Goal: Register for event/course

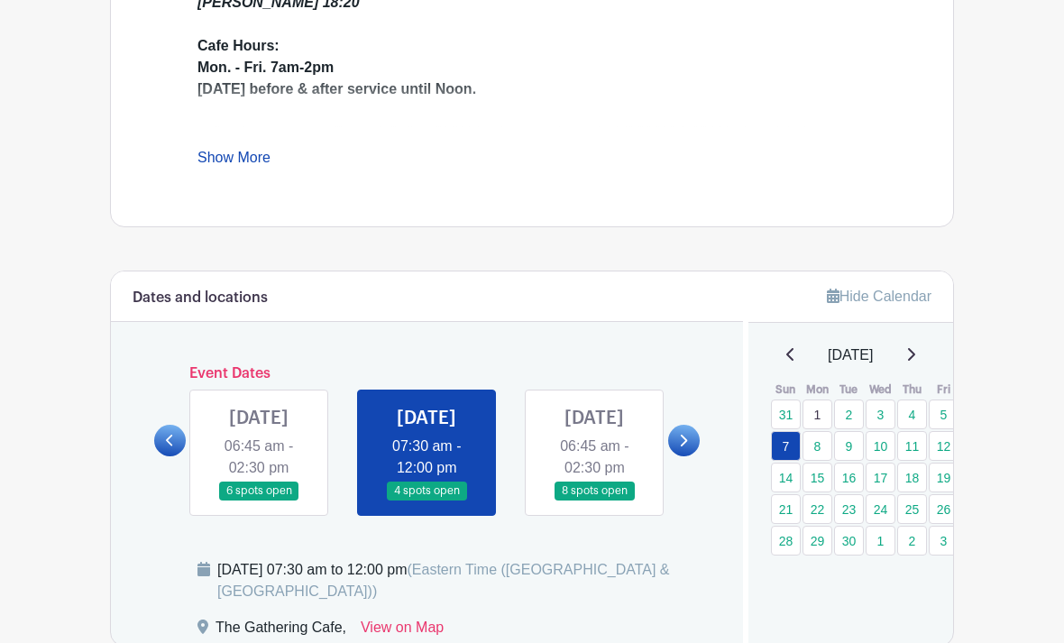
scroll to position [691, 0]
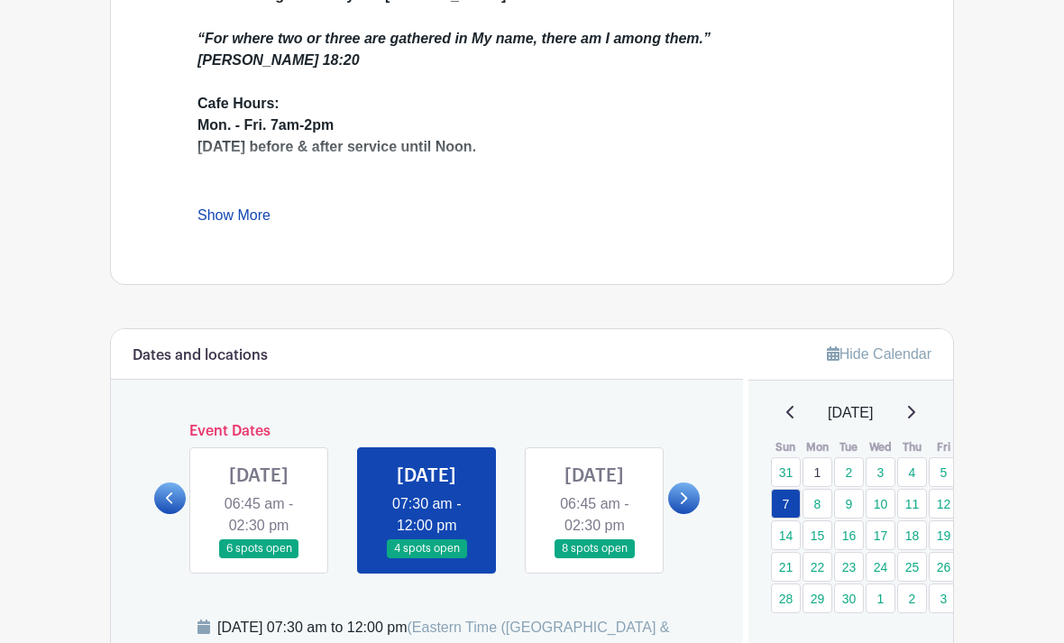
click at [174, 505] on icon at bounding box center [170, 498] width 8 height 14
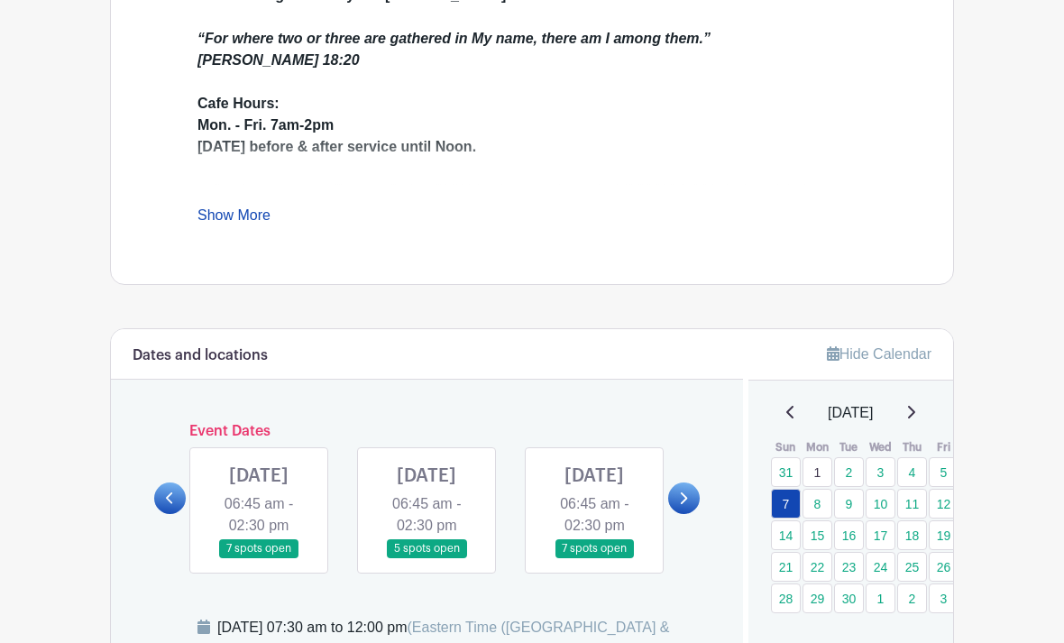
click at [426, 558] on link at bounding box center [426, 558] width 0 height 0
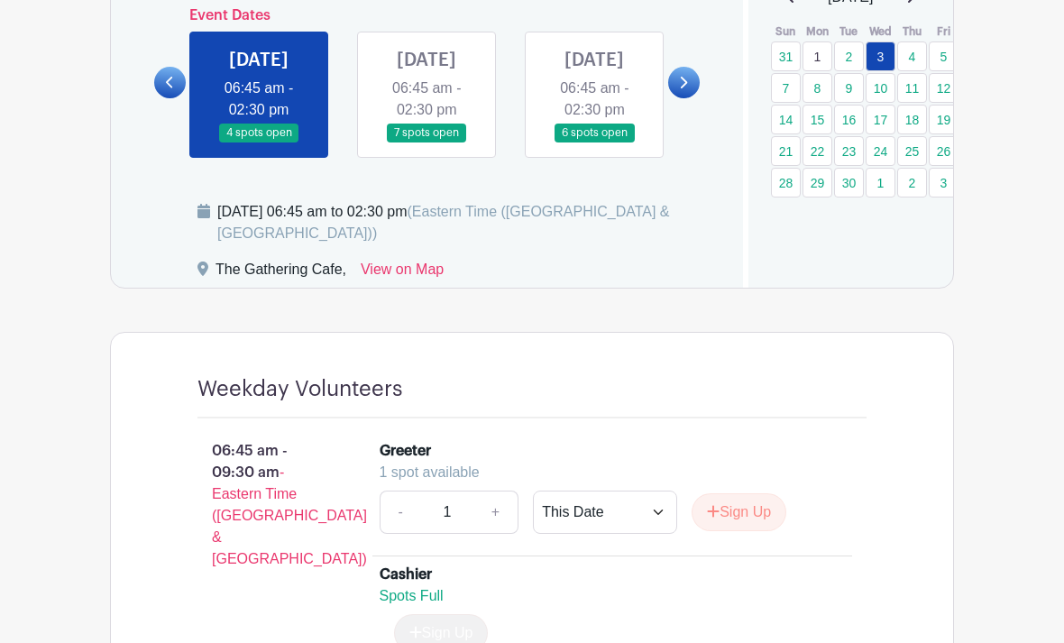
scroll to position [1102, 0]
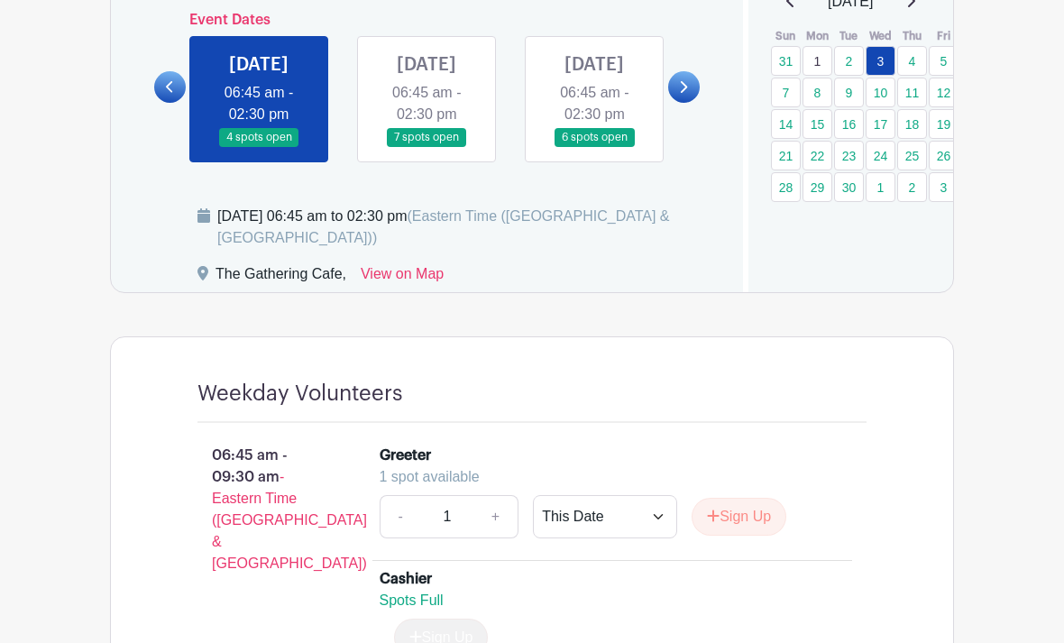
click at [426, 147] on link at bounding box center [426, 147] width 0 height 0
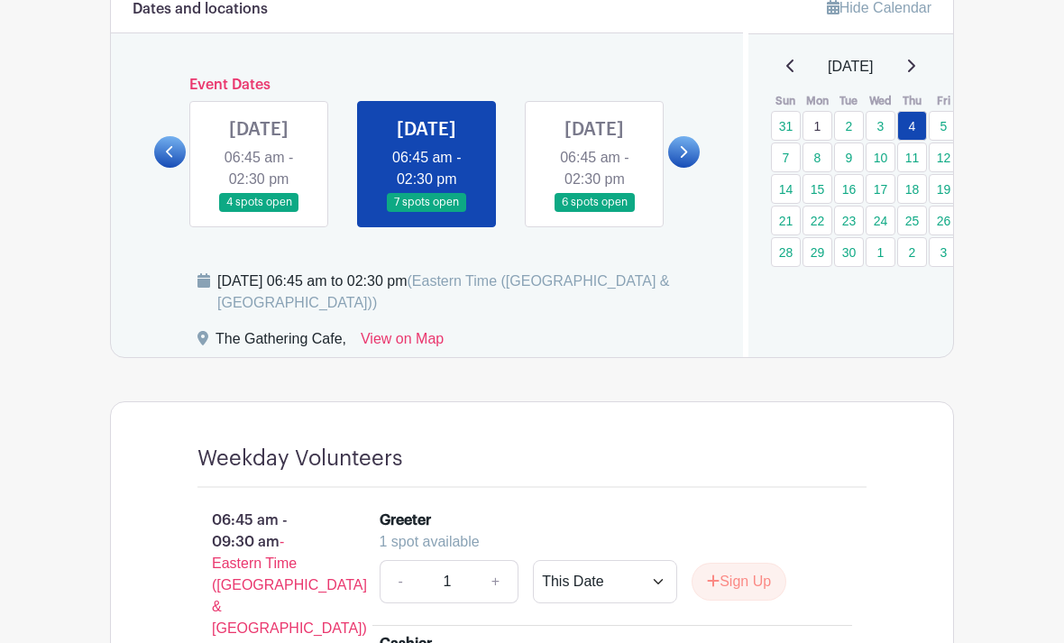
scroll to position [1038, 0]
click at [594, 211] on link at bounding box center [594, 211] width 0 height 0
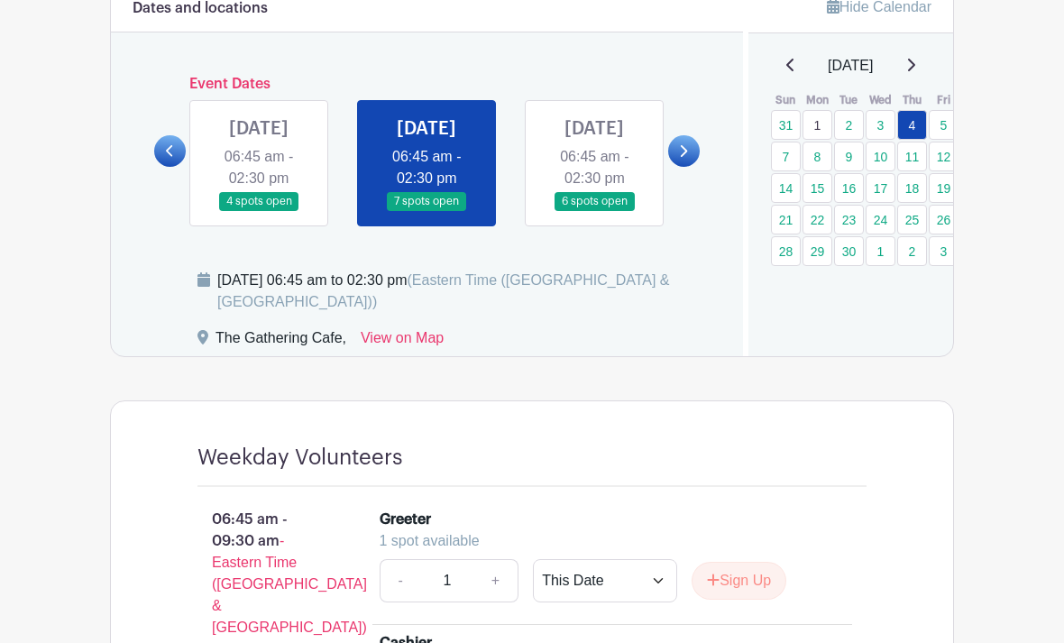
click at [594, 211] on link at bounding box center [594, 211] width 0 height 0
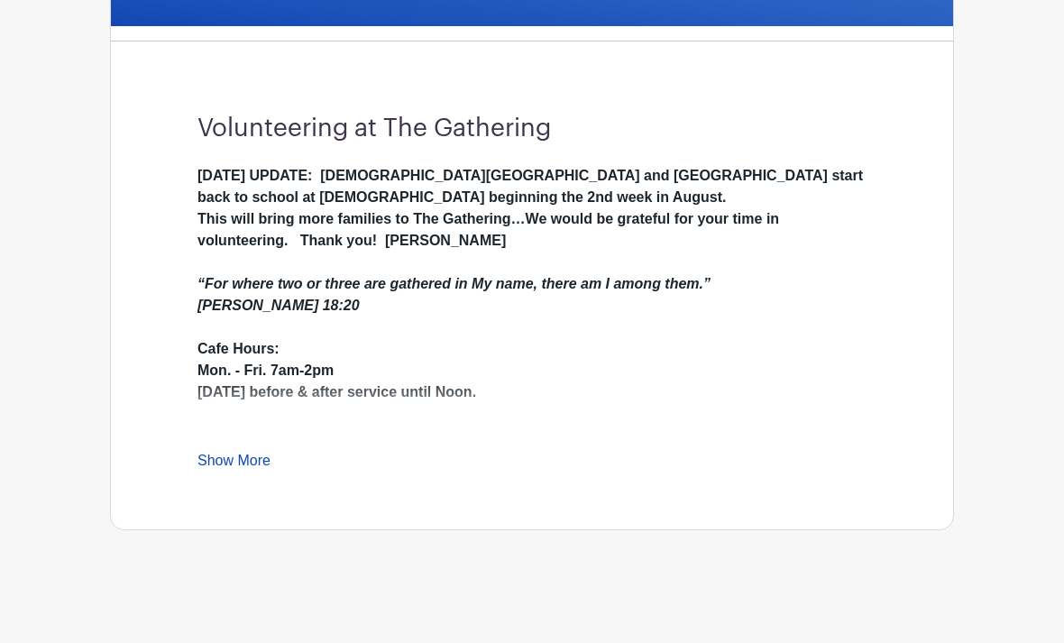
scroll to position [444, 0]
click at [591, 147] on div "Volunteering at The Gathering [DATE] UPDATE: [DEMOGRAPHIC_DATA][GEOGRAPHIC_DATA…" at bounding box center [532, 293] width 756 height 473
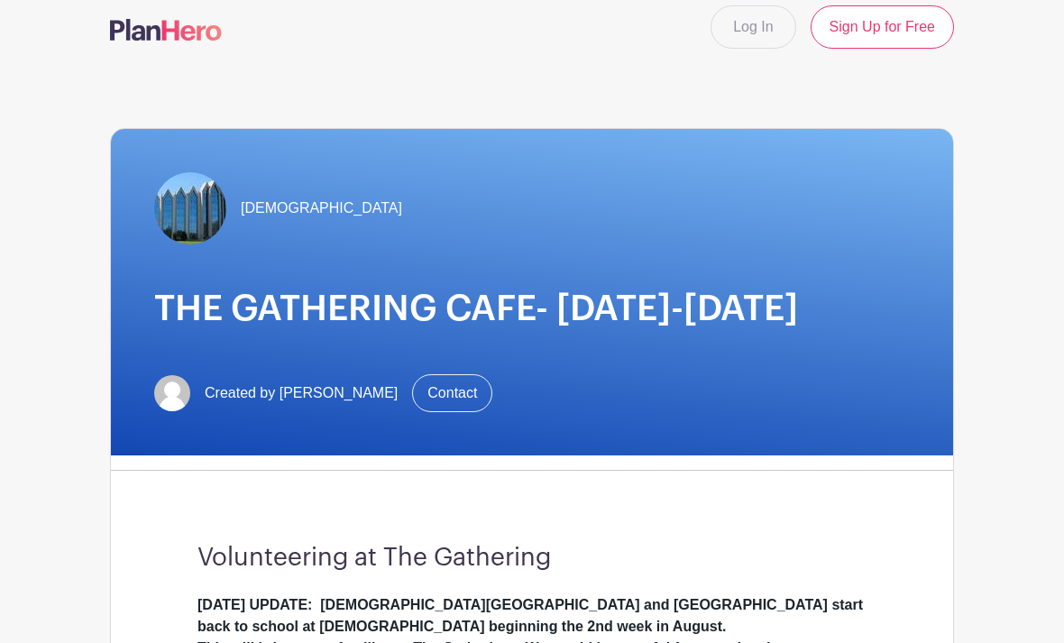
scroll to position [0, 0]
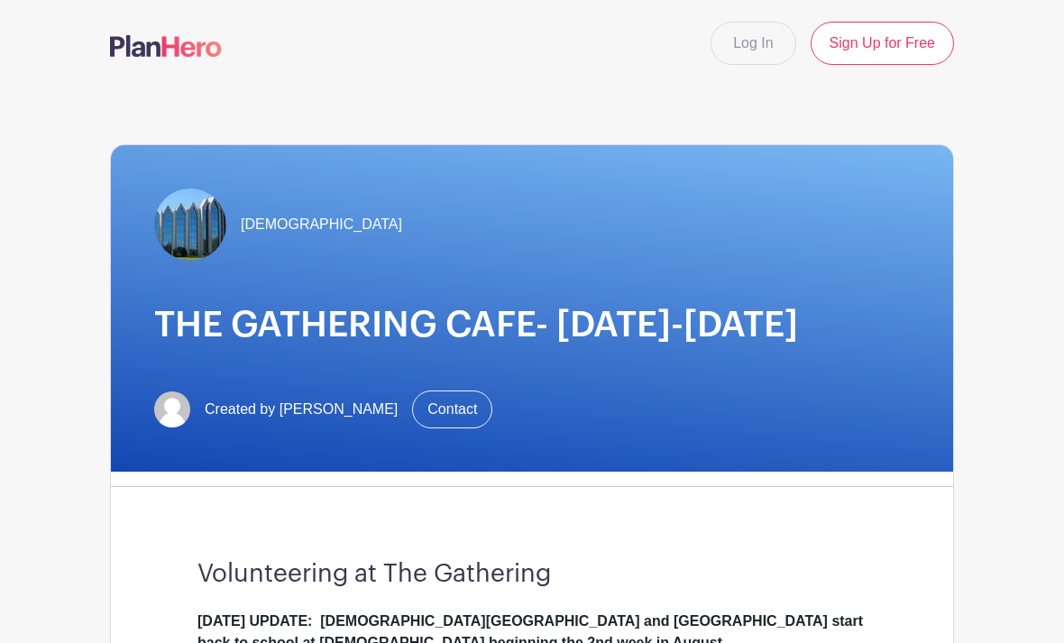
click at [751, 42] on link "Log In" at bounding box center [752, 43] width 85 height 43
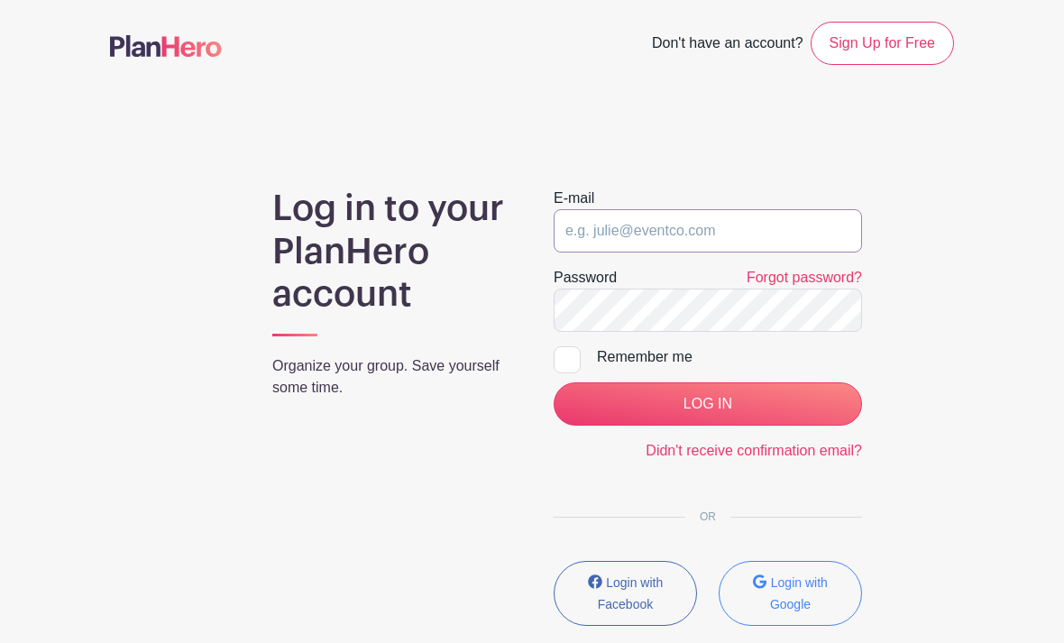
click at [670, 227] on input "email" at bounding box center [708, 230] width 308 height 43
type input "[EMAIL_ADDRESS][DOMAIN_NAME]"
click at [728, 411] on input "LOG IN" at bounding box center [708, 403] width 308 height 43
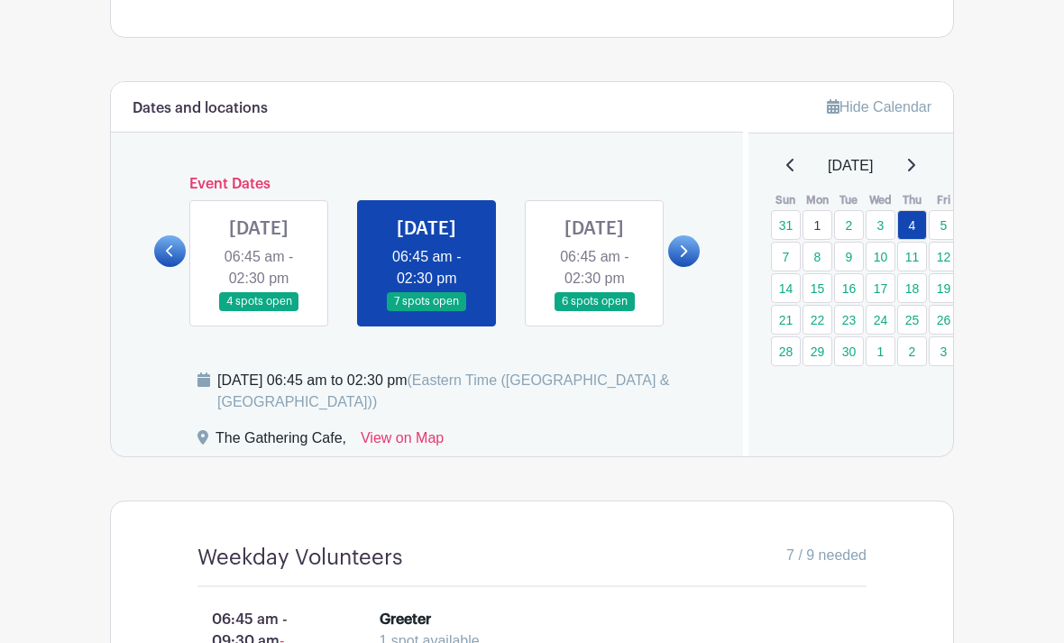
click at [594, 312] on link at bounding box center [594, 312] width 0 height 0
click at [594, 311] on link at bounding box center [594, 311] width 0 height 0
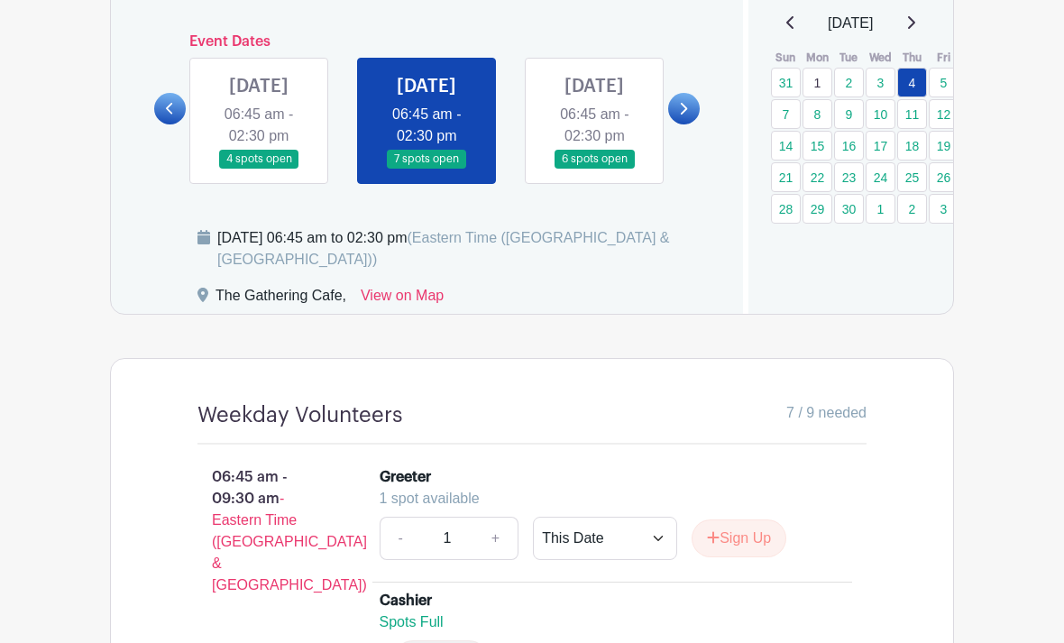
scroll to position [1173, 0]
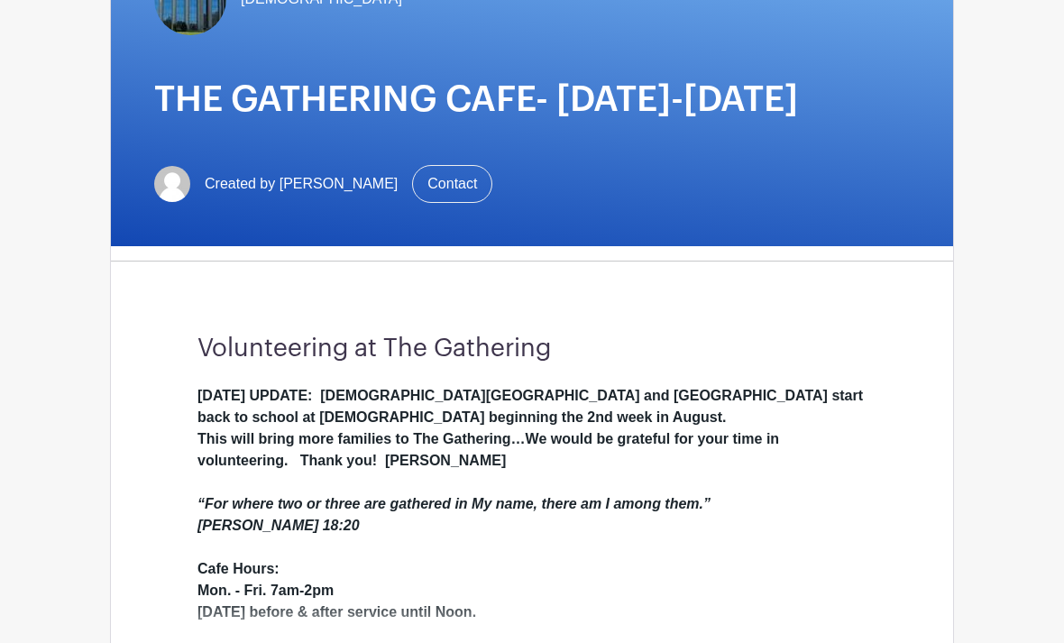
scroll to position [312, 0]
